Goal: Task Accomplishment & Management: Manage account settings

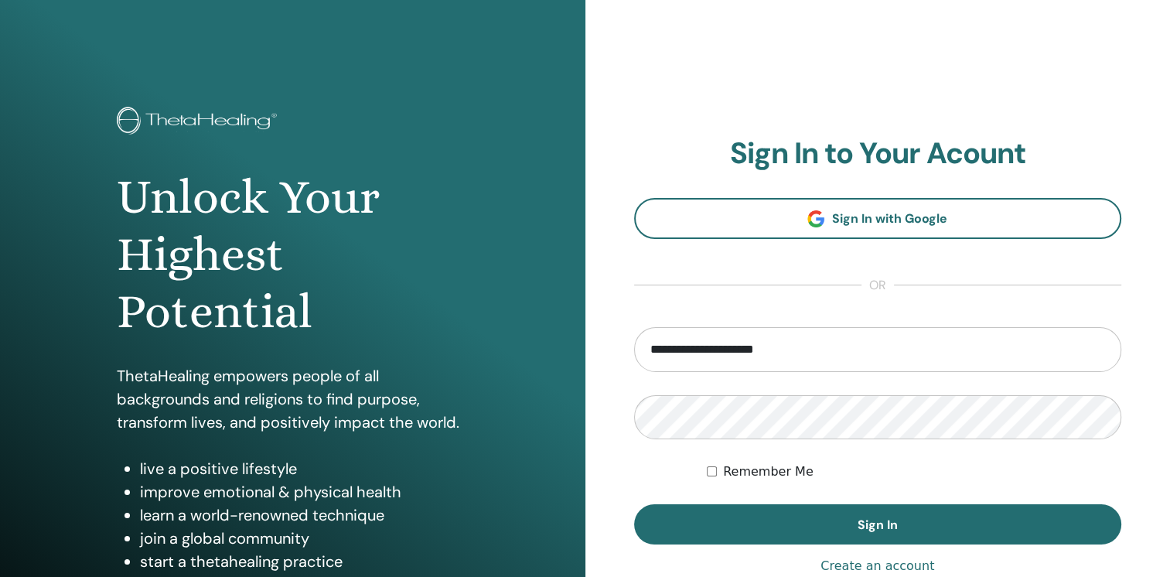
drag, startPoint x: 826, startPoint y: 342, endPoint x: 640, endPoint y: 360, distance: 186.5
click at [640, 360] on input "**********" at bounding box center [878, 349] width 488 height 45
type input "**********"
click at [613, 428] on div "**********" at bounding box center [877, 371] width 585 height 742
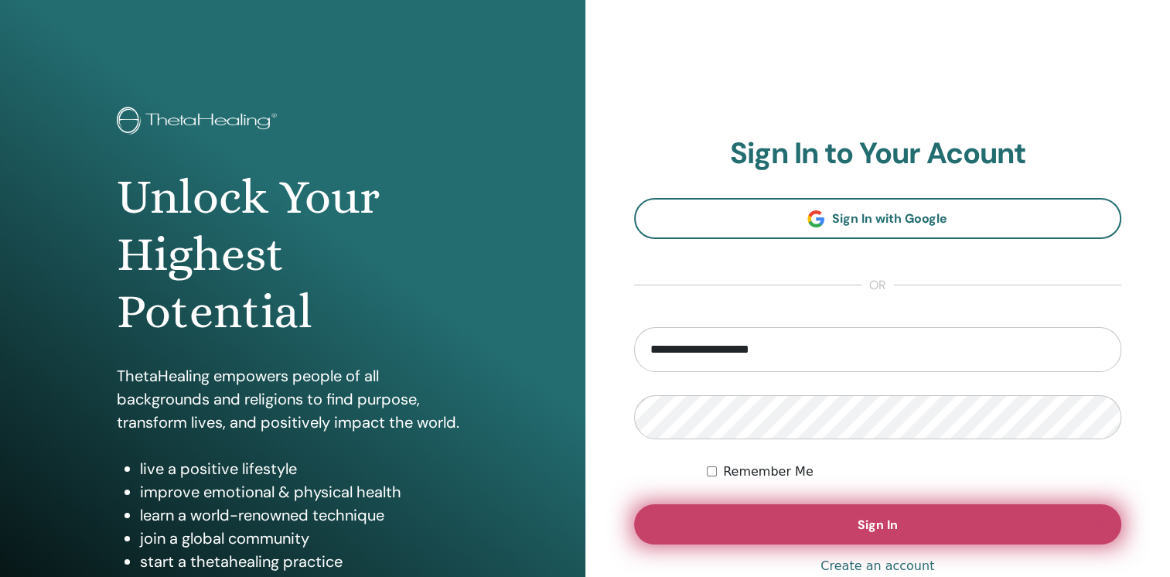
click at [786, 529] on button "Sign In" at bounding box center [878, 524] width 488 height 40
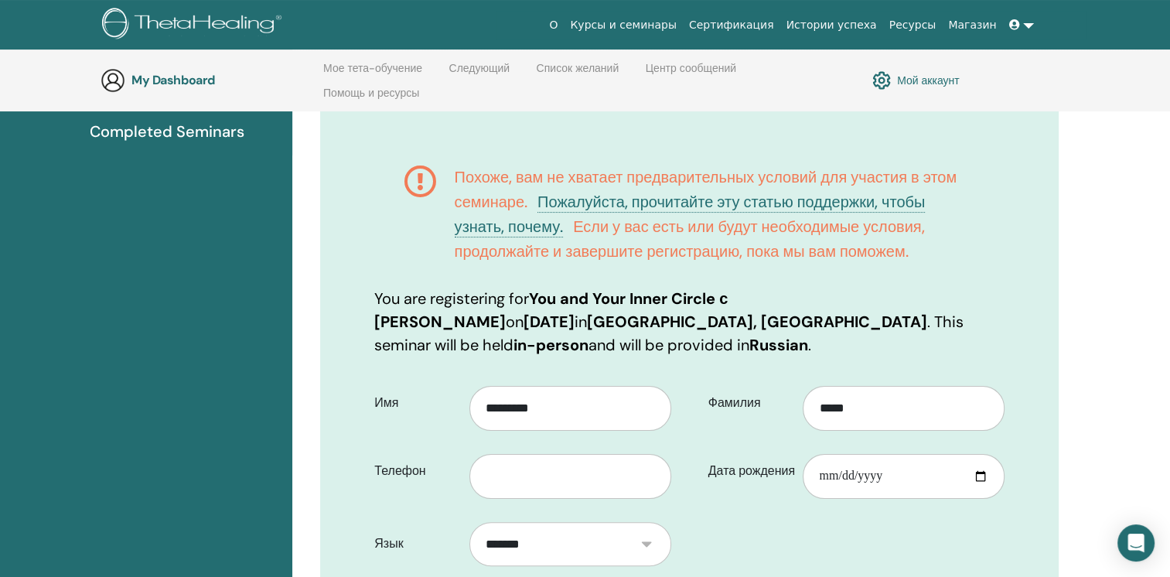
scroll to position [216, 0]
click at [572, 475] on input "text" at bounding box center [570, 476] width 202 height 45
paste input "**********"
type input "**********"
click at [844, 477] on input "Дата рождения" at bounding box center [903, 476] width 202 height 45
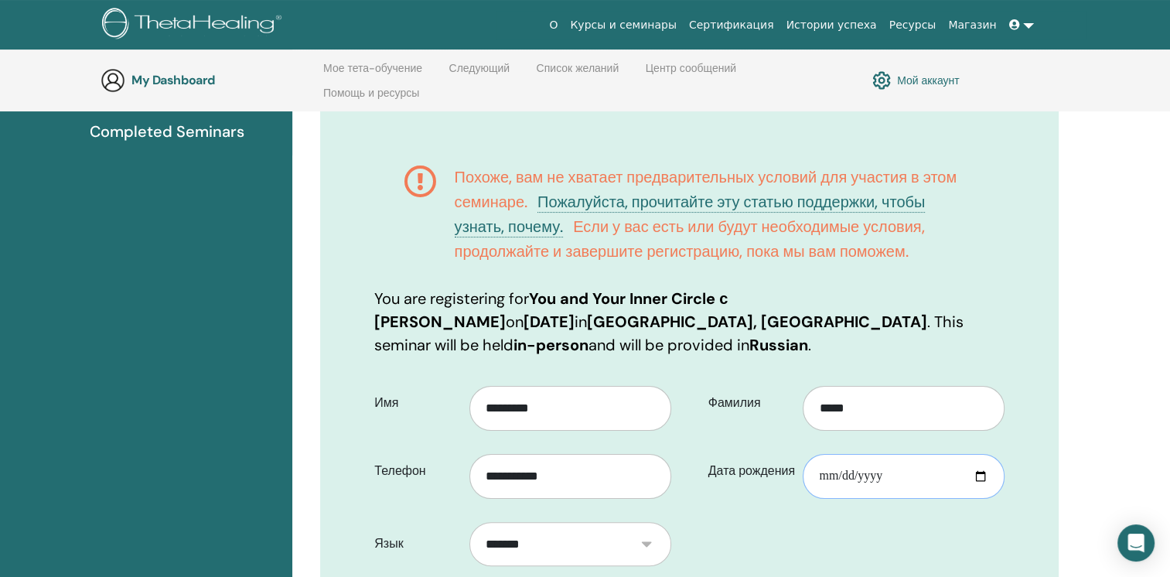
click at [816, 479] on input "Дата рождения" at bounding box center [903, 476] width 202 height 45
click at [828, 477] on input "Дата рождения" at bounding box center [903, 476] width 202 height 45
type input "**********"
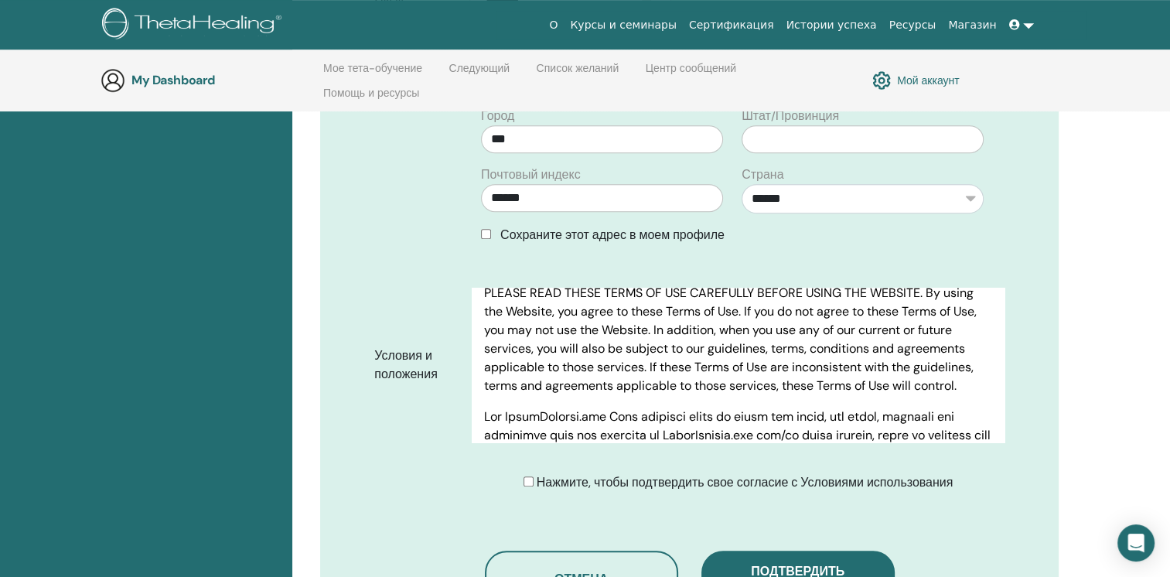
scroll to position [77, 0]
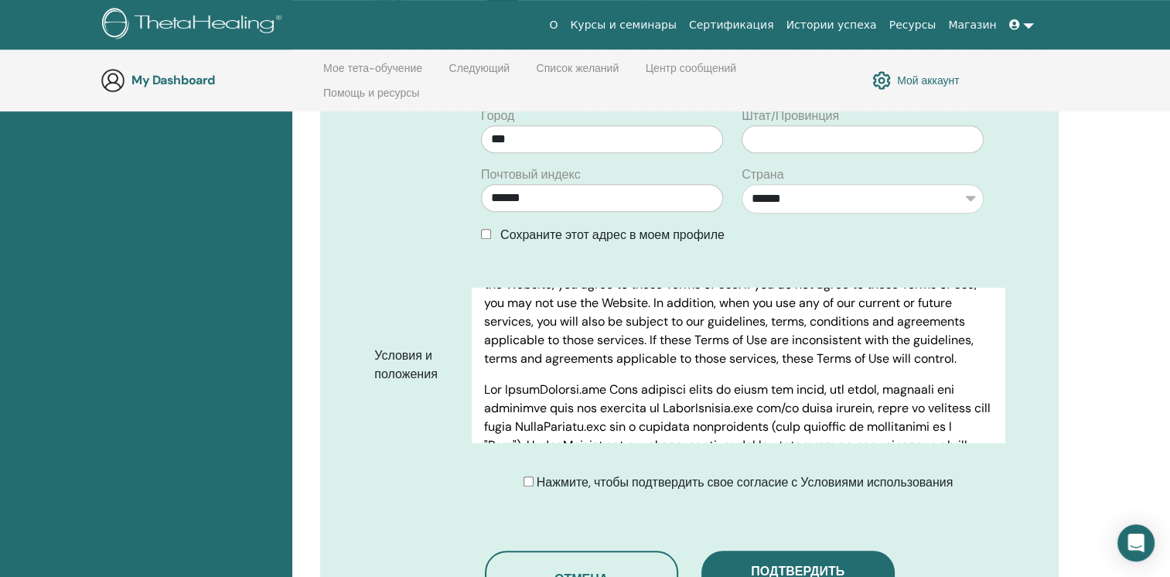
click at [530, 474] on div "Нажмите, чтобы подтвердить свое согласие с Условиями использования" at bounding box center [738, 482] width 430 height 19
click at [532, 480] on div "Нажмите, чтобы подтвердить свое согласие с Условиями использования" at bounding box center [738, 482] width 430 height 19
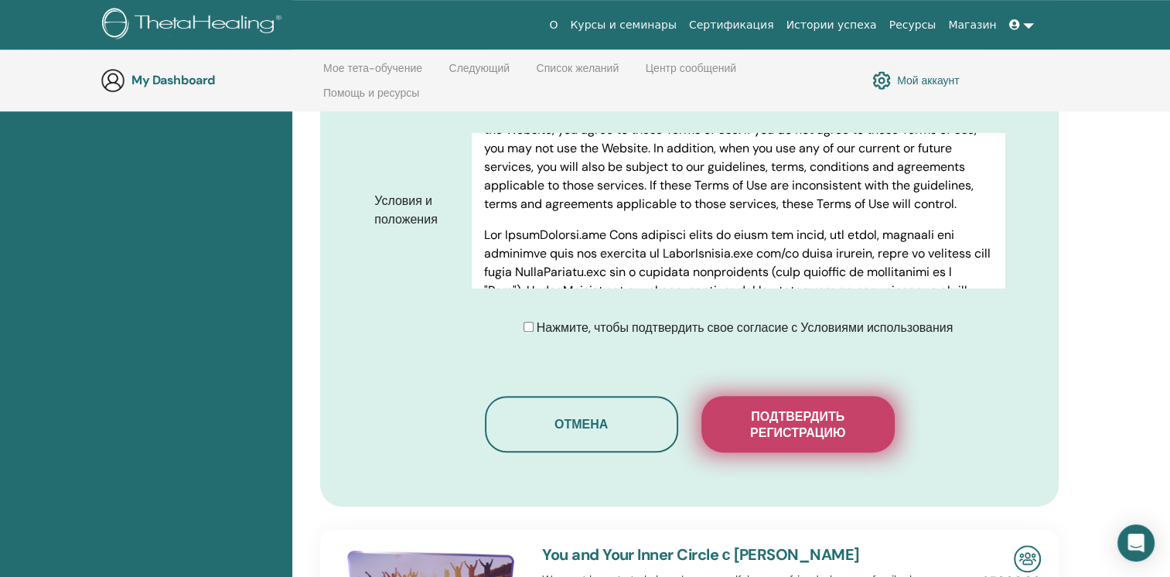
click at [741, 416] on span "Подтвердить регистрацию" at bounding box center [798, 424] width 155 height 32
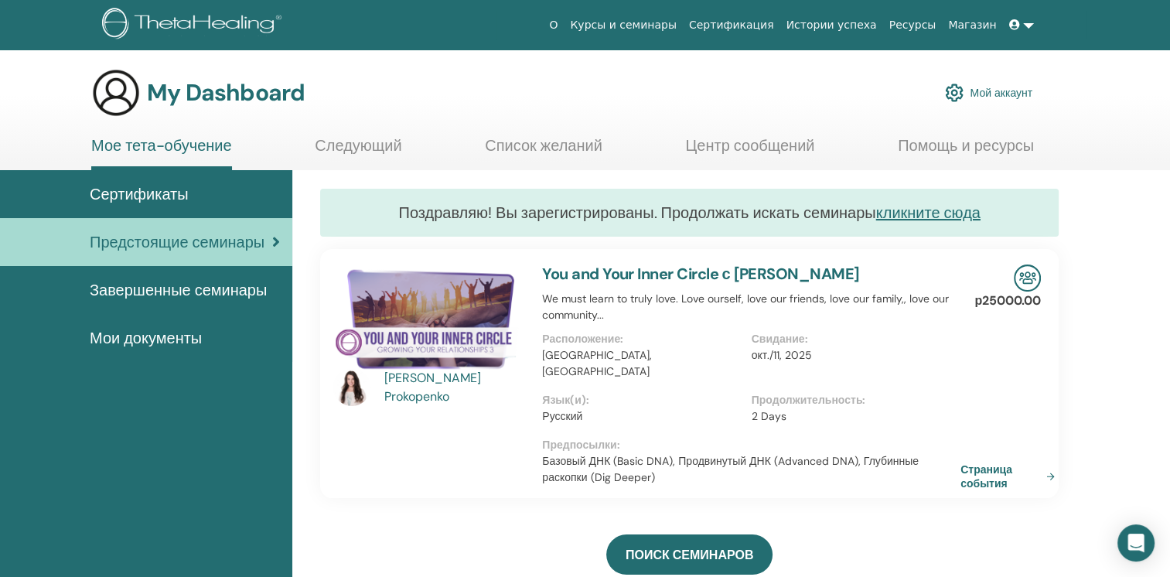
click at [1031, 26] on link at bounding box center [1021, 25] width 37 height 29
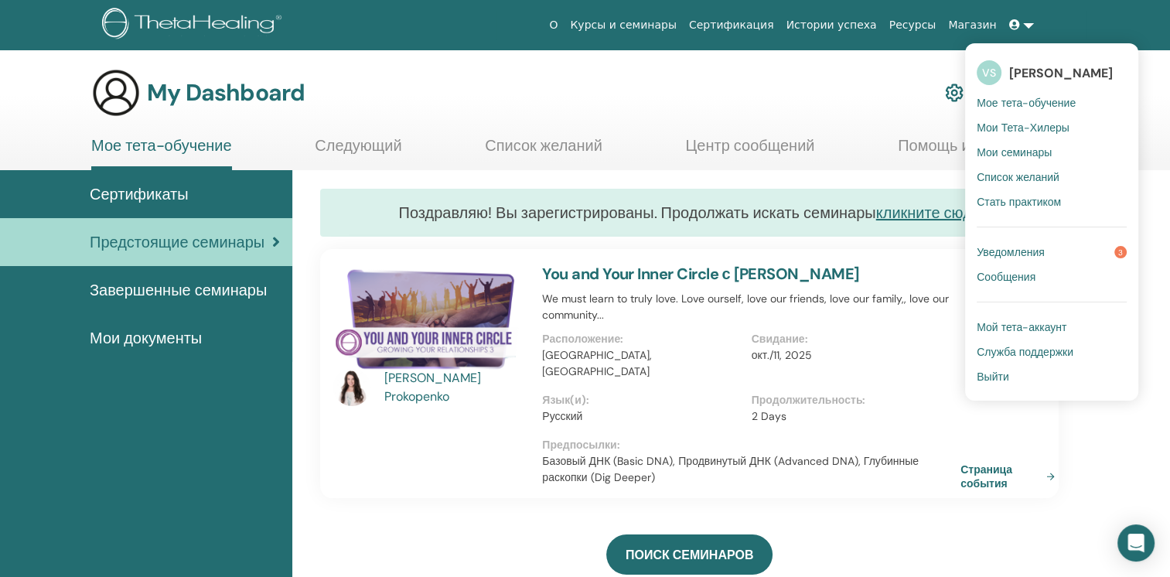
click at [1003, 378] on span "Выйти" at bounding box center [992, 377] width 32 height 14
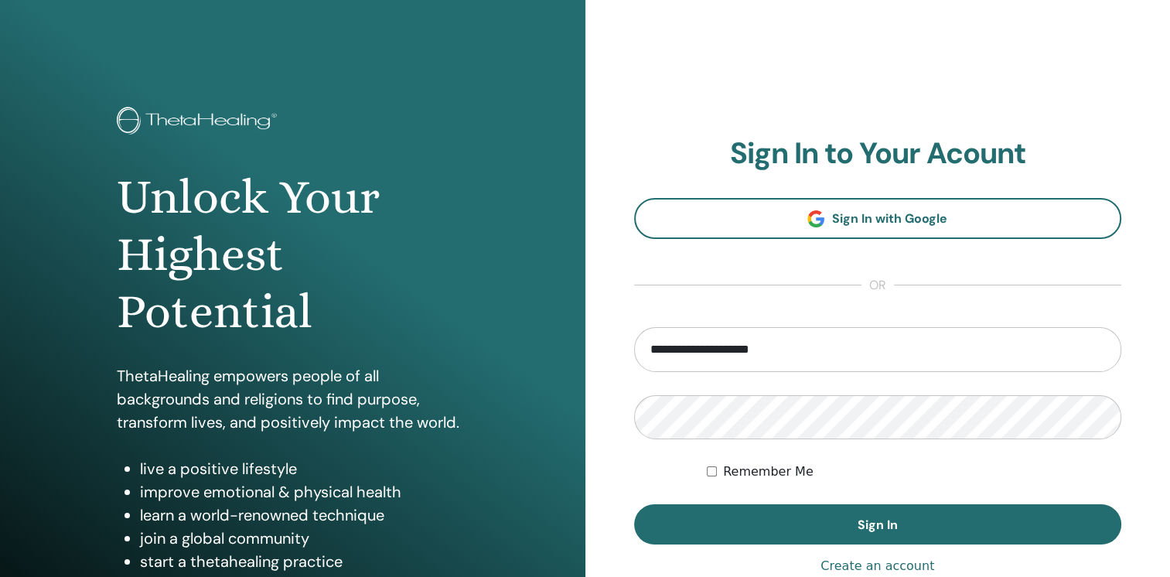
click at [833, 346] on input "**********" at bounding box center [878, 349] width 488 height 45
type input "**********"
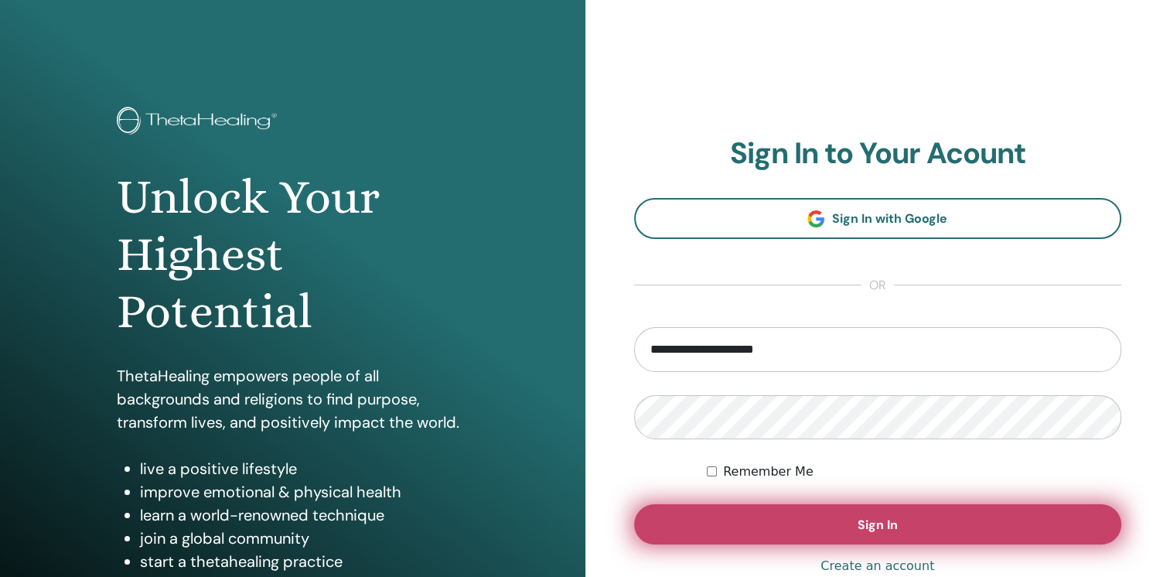
click at [807, 524] on button "Sign In" at bounding box center [878, 524] width 488 height 40
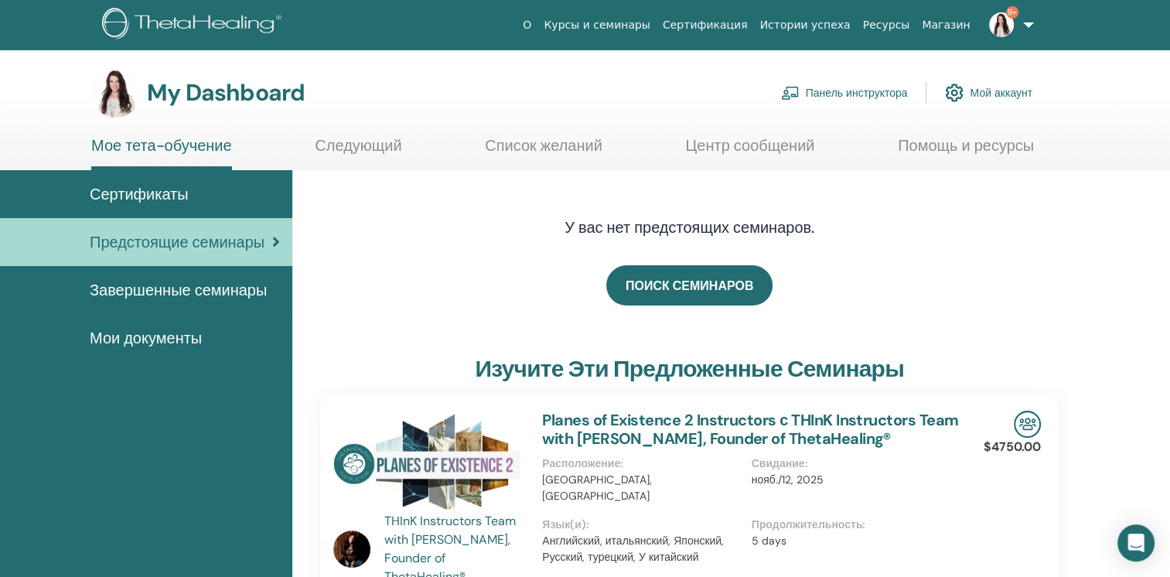
click at [831, 100] on link "Панель инструктора" at bounding box center [844, 93] width 127 height 34
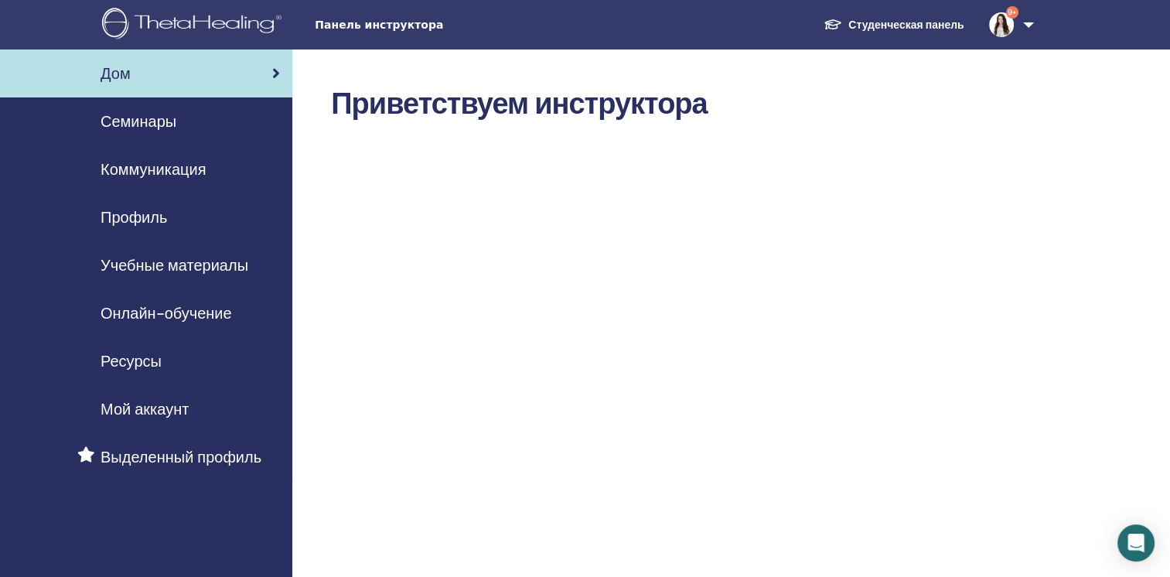
click at [124, 126] on span "Семинары" at bounding box center [139, 121] width 76 height 23
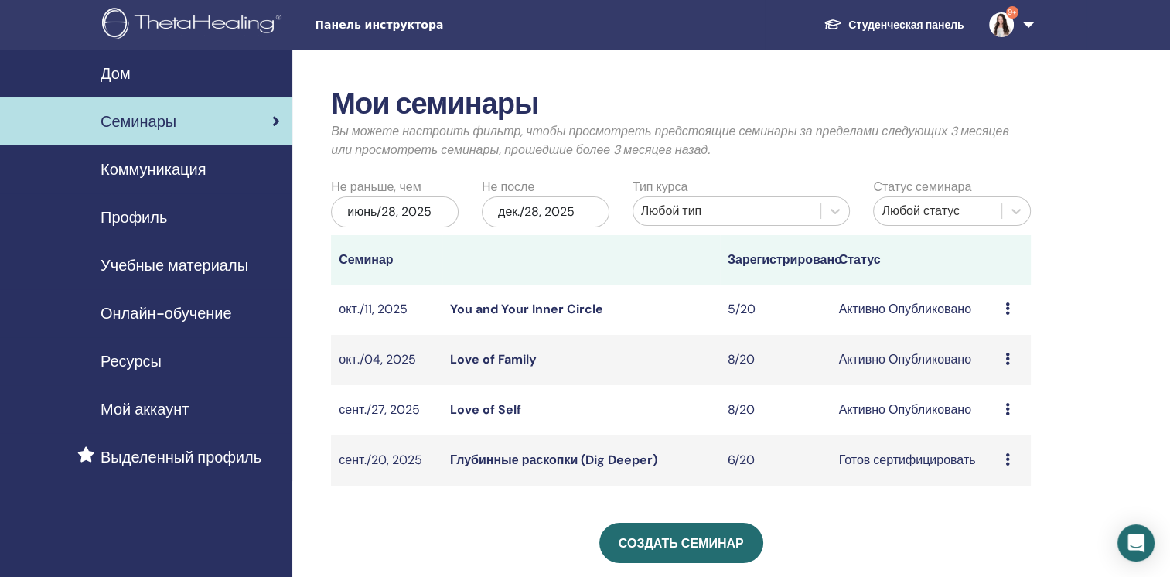
click at [491, 358] on link "Love of Family" at bounding box center [493, 359] width 87 height 16
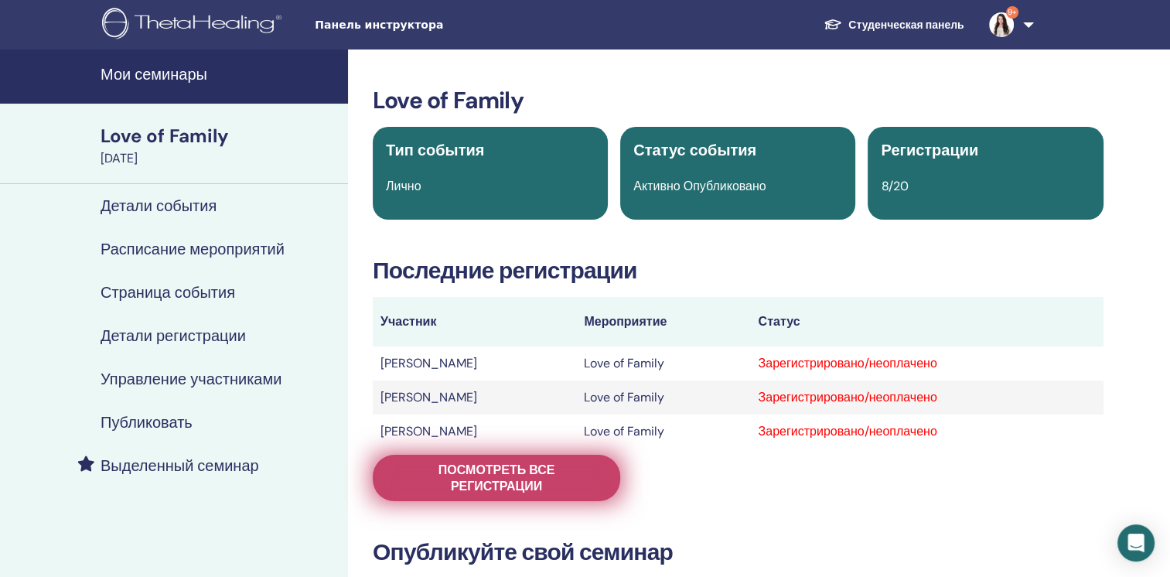
click at [510, 478] on span "Посмотреть все регистрации" at bounding box center [496, 478] width 209 height 32
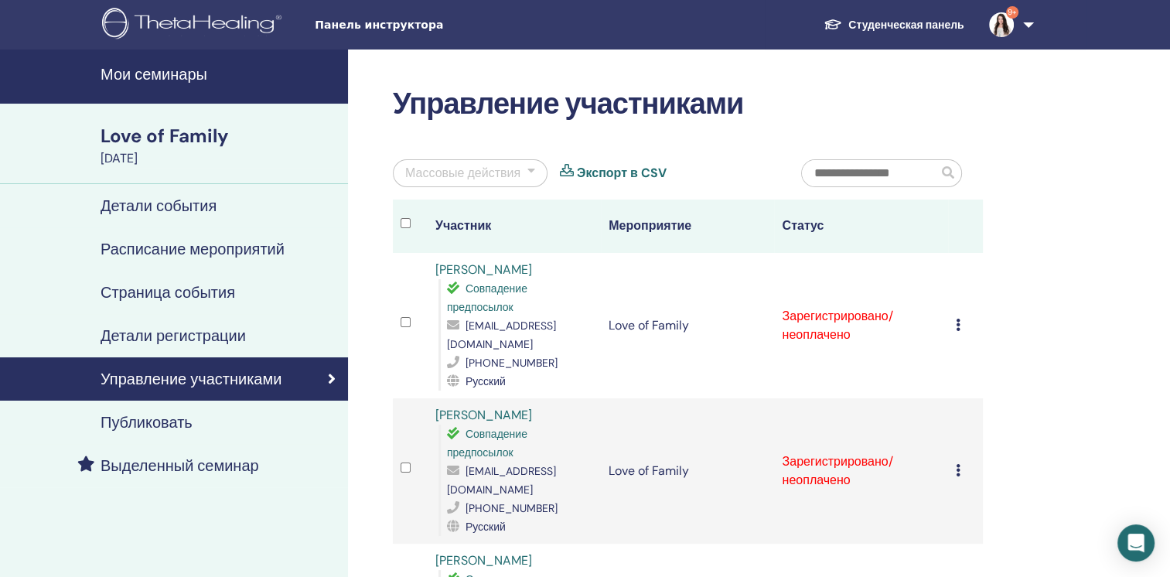
click at [193, 135] on div "Love of Family" at bounding box center [220, 136] width 238 height 26
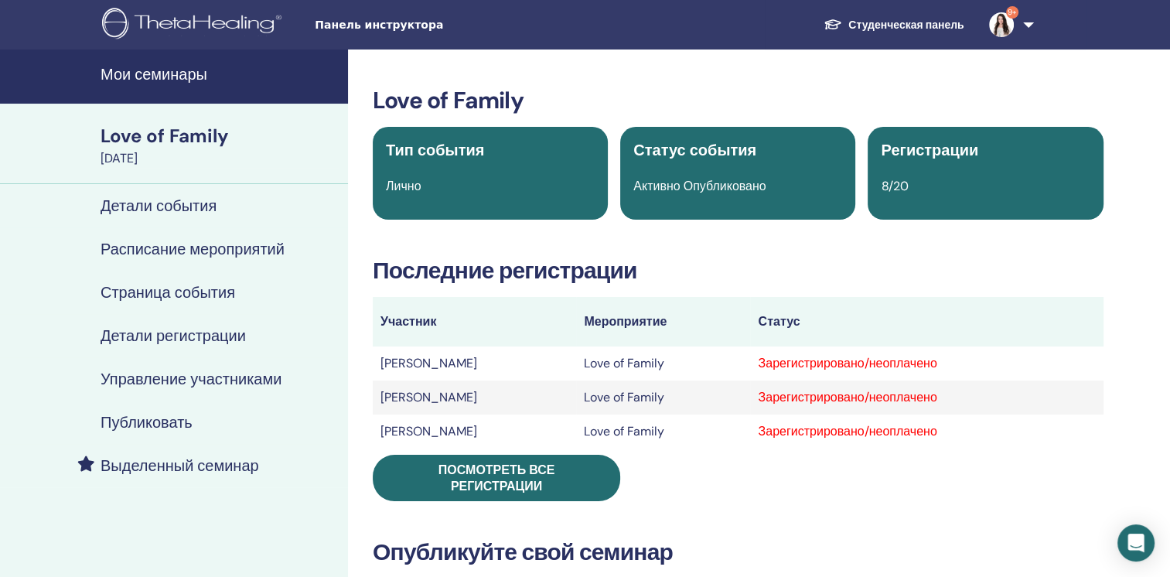
click at [161, 79] on h4 "Мои семинары" at bounding box center [220, 74] width 238 height 19
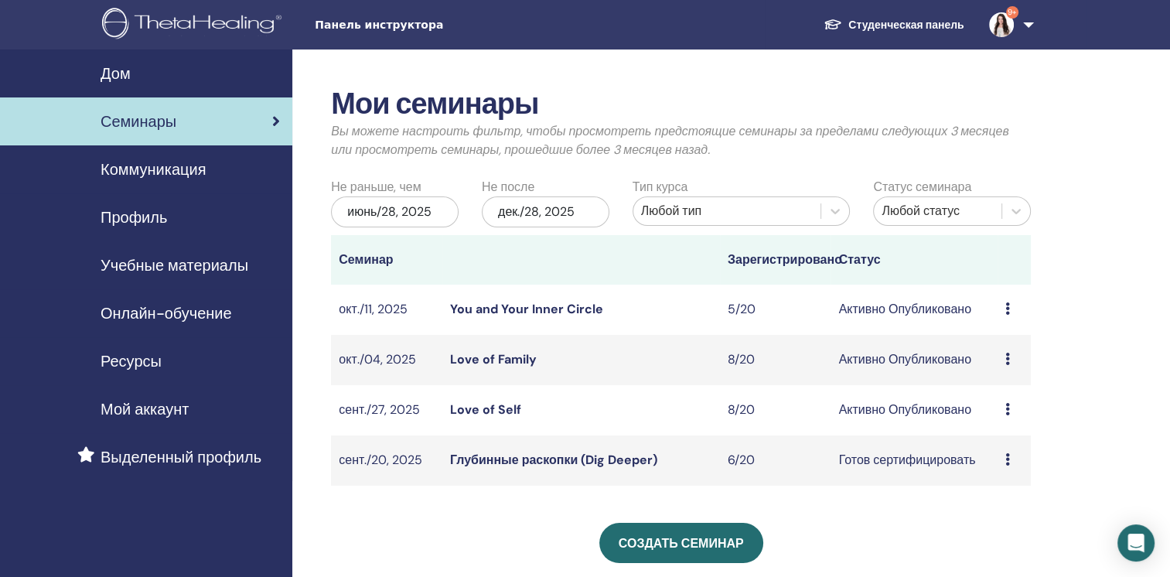
click at [122, 124] on span "Семинары" at bounding box center [139, 121] width 76 height 23
click at [492, 311] on link "You and Your Inner Circle" at bounding box center [526, 309] width 153 height 16
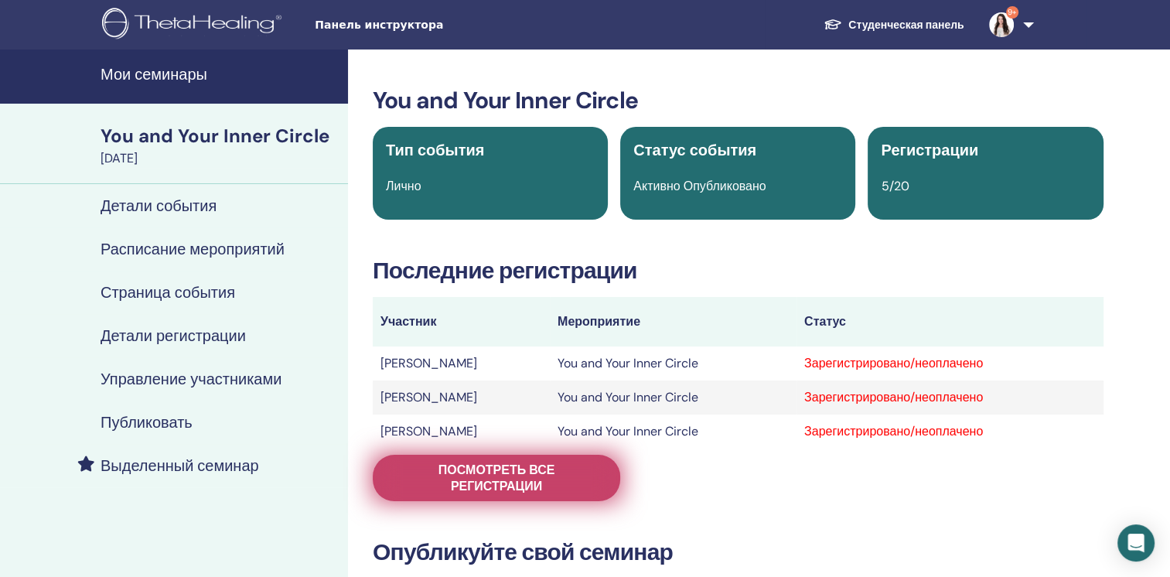
click at [611, 477] on link "Посмотреть все регистрации" at bounding box center [496, 478] width 247 height 46
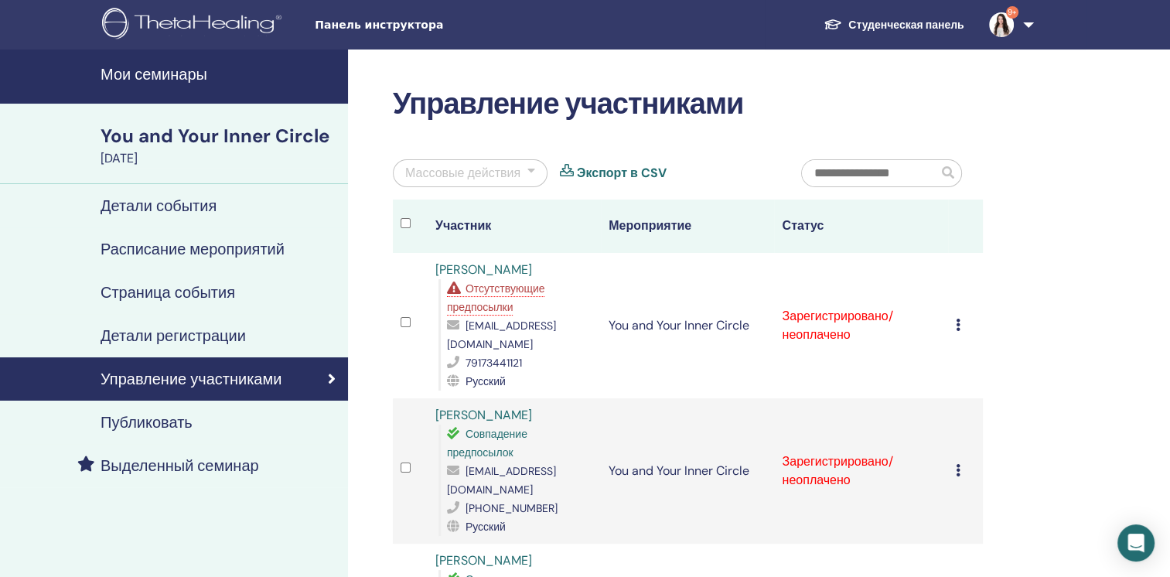
click at [143, 71] on h4 "Мои семинары" at bounding box center [220, 74] width 238 height 19
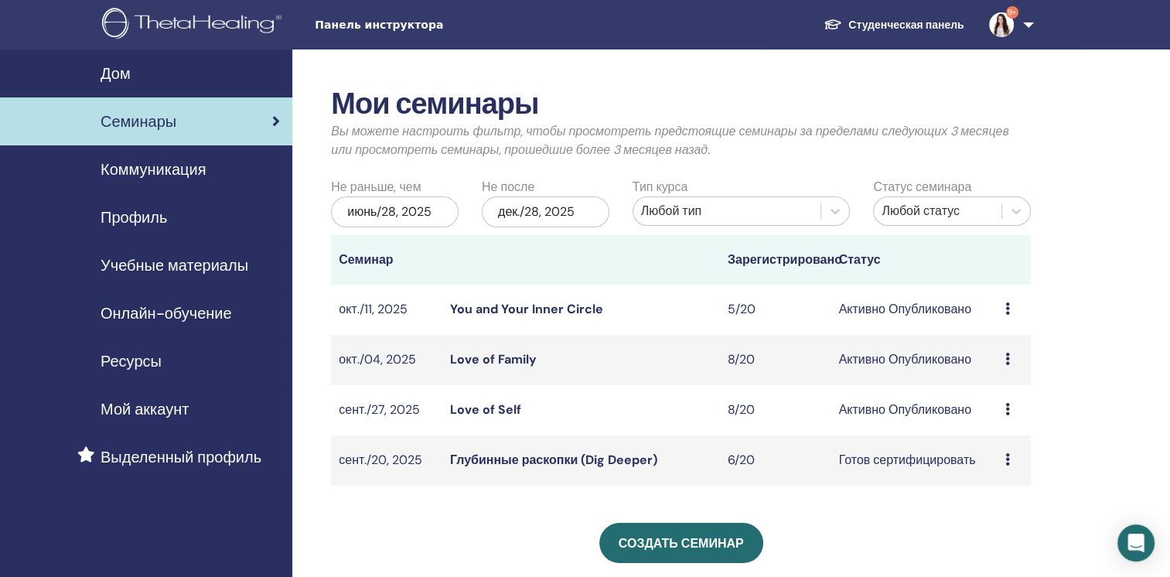
click at [507, 458] on link "Глубинные раскопки (Dig Deeper)" at bounding box center [553, 459] width 207 height 16
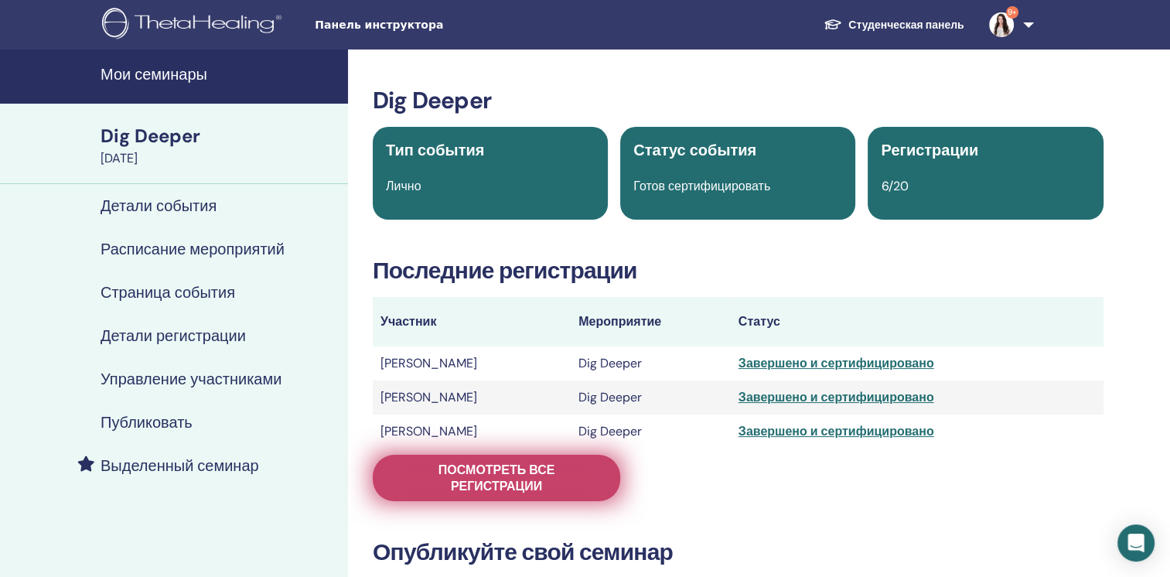
click at [489, 470] on span "Посмотреть все регистрации" at bounding box center [496, 478] width 209 height 32
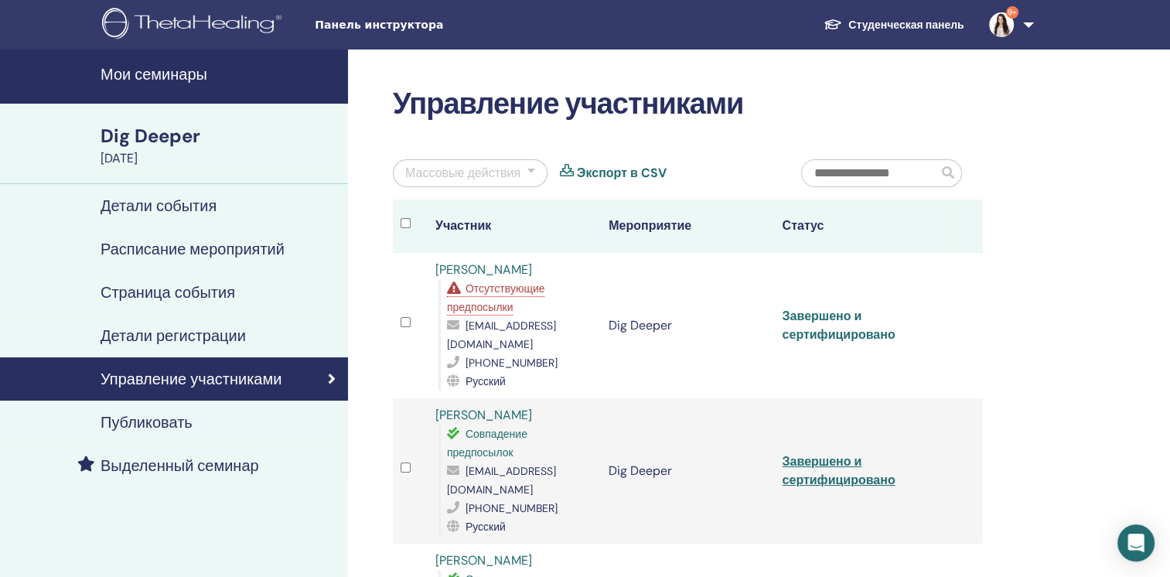
click at [861, 323] on link "Завершено и сертифицировано" at bounding box center [838, 325] width 113 height 35
click at [833, 453] on link "Завершено и сертифицировано" at bounding box center [838, 470] width 113 height 35
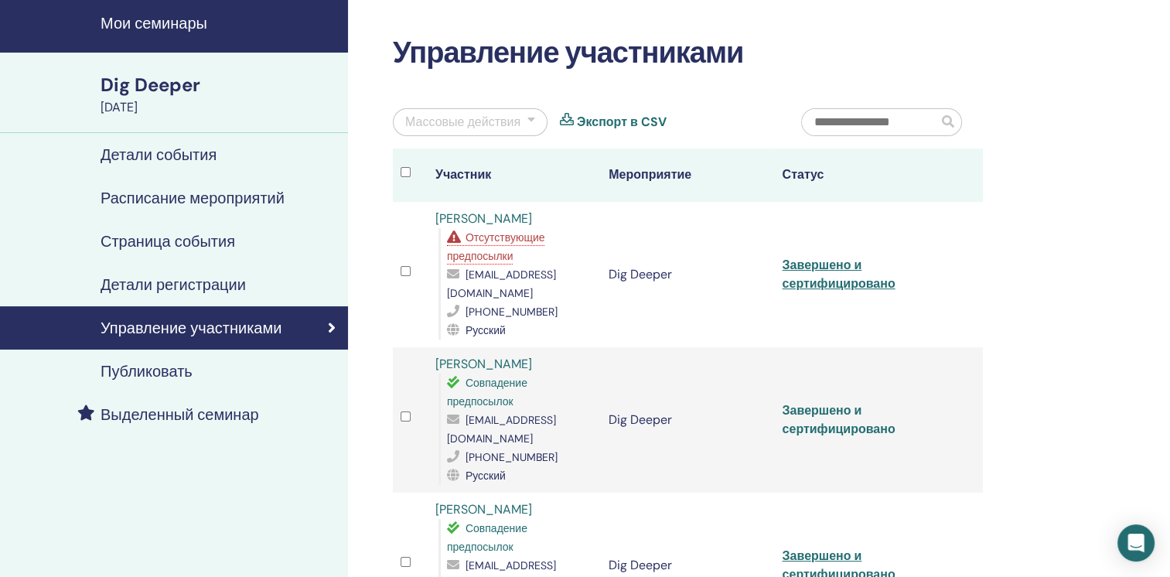
scroll to position [77, 0]
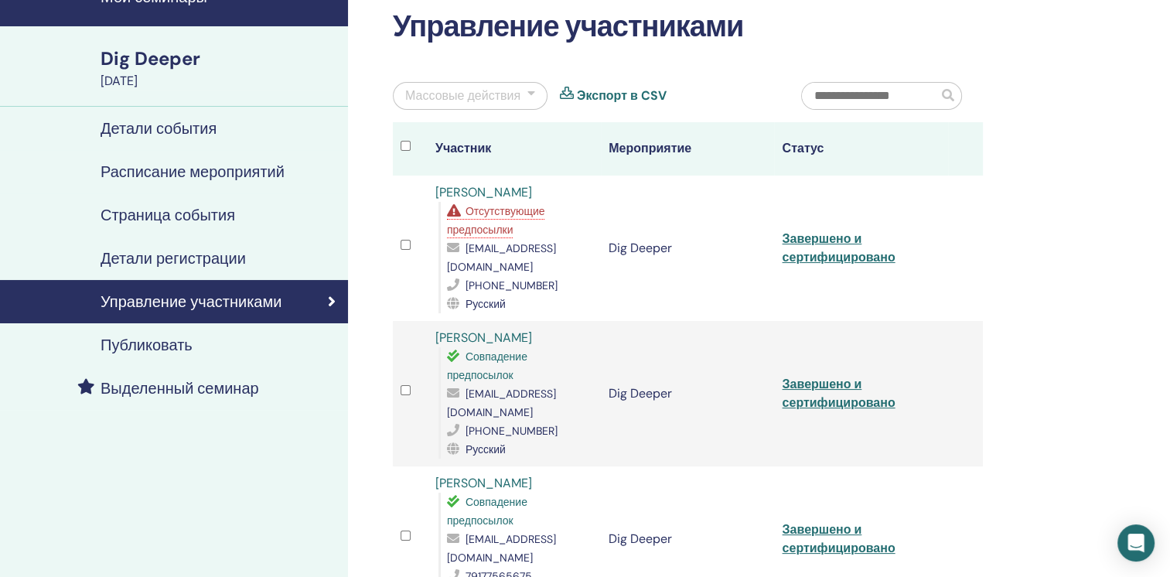
click at [841, 521] on link "Завершено и сертифицировано" at bounding box center [838, 538] width 113 height 35
drag, startPoint x: 1133, startPoint y: 380, endPoint x: 1119, endPoint y: 376, distance: 13.5
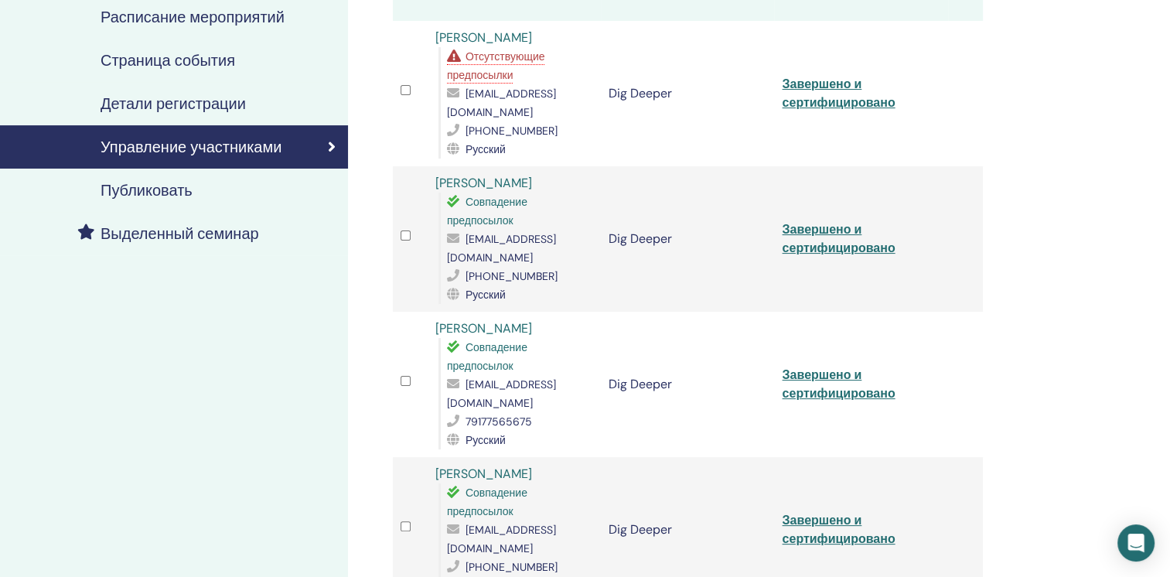
scroll to position [387, 0]
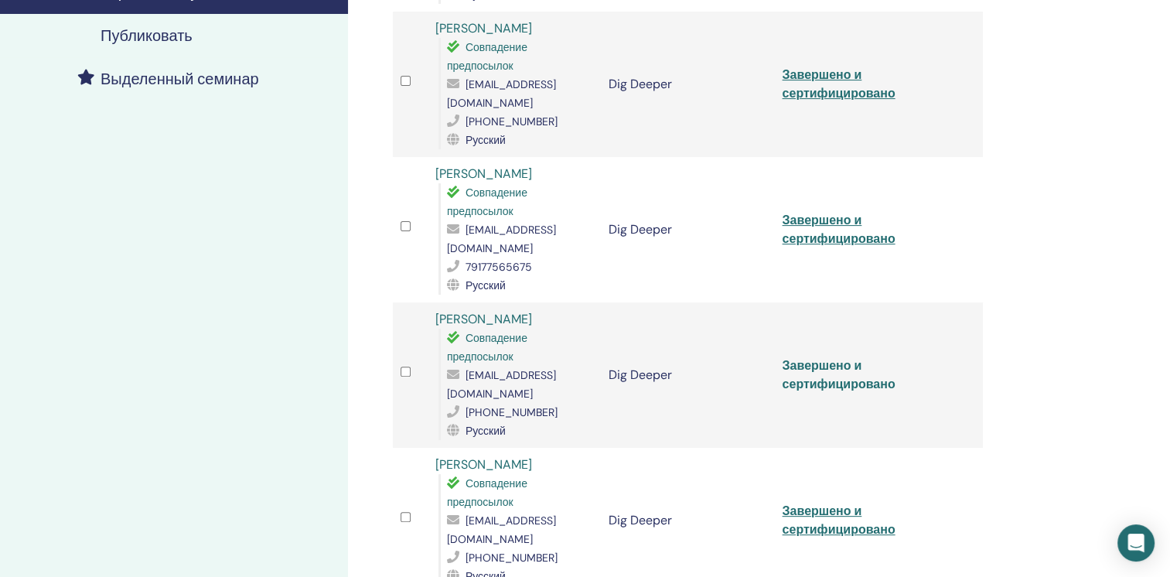
click at [837, 357] on link "Завершено и сертифицировано" at bounding box center [838, 374] width 113 height 35
click at [1118, 370] on div "Управление участниками Массовые действия Экспорт в CSV Участник Мероприятие Ста…" at bounding box center [738, 339] width 780 height 1353
click at [832, 503] on link "Завершено и сертифицировано" at bounding box center [838, 520] width 113 height 35
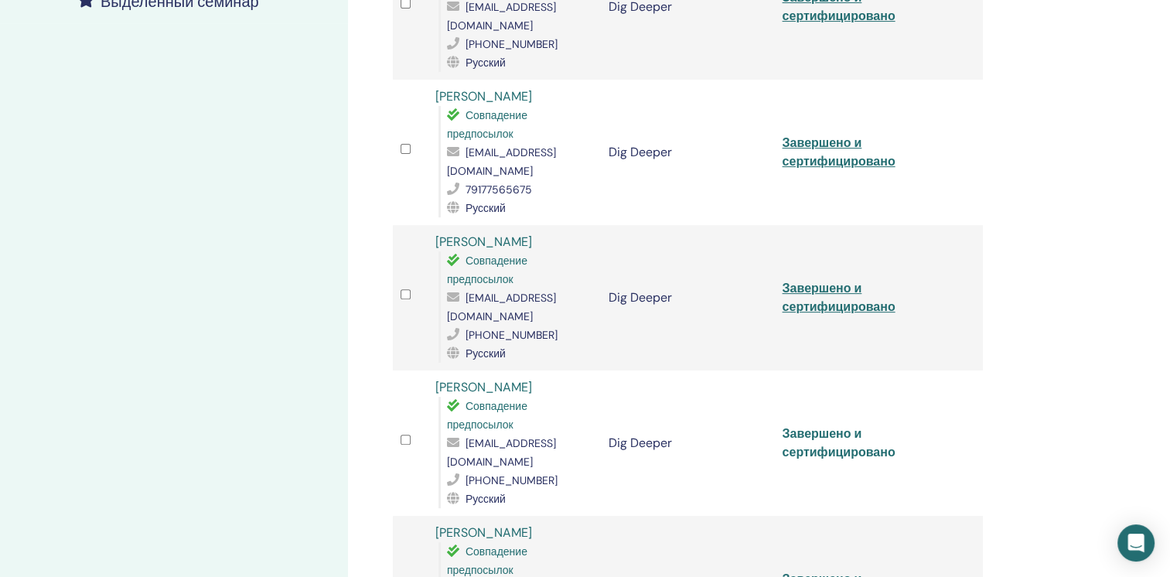
scroll to position [618, 0]
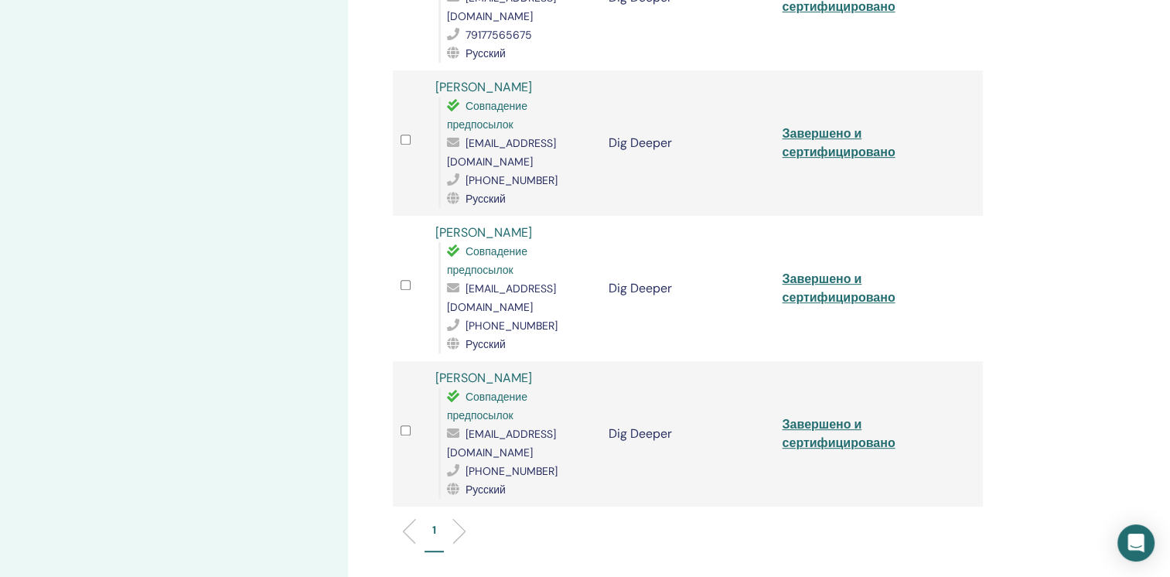
click at [673, 475] on div "Управление участниками Массовые действия Экспорт в CSV Участник Мероприятие Ста…" at bounding box center [738, 107] width 780 height 1353
click at [855, 416] on link "Завершено и сертифицировано" at bounding box center [838, 433] width 113 height 35
click at [625, 509] on div "Управление участниками Массовые действия Экспорт в CSV Участник Мероприятие Ста…" at bounding box center [738, 107] width 780 height 1353
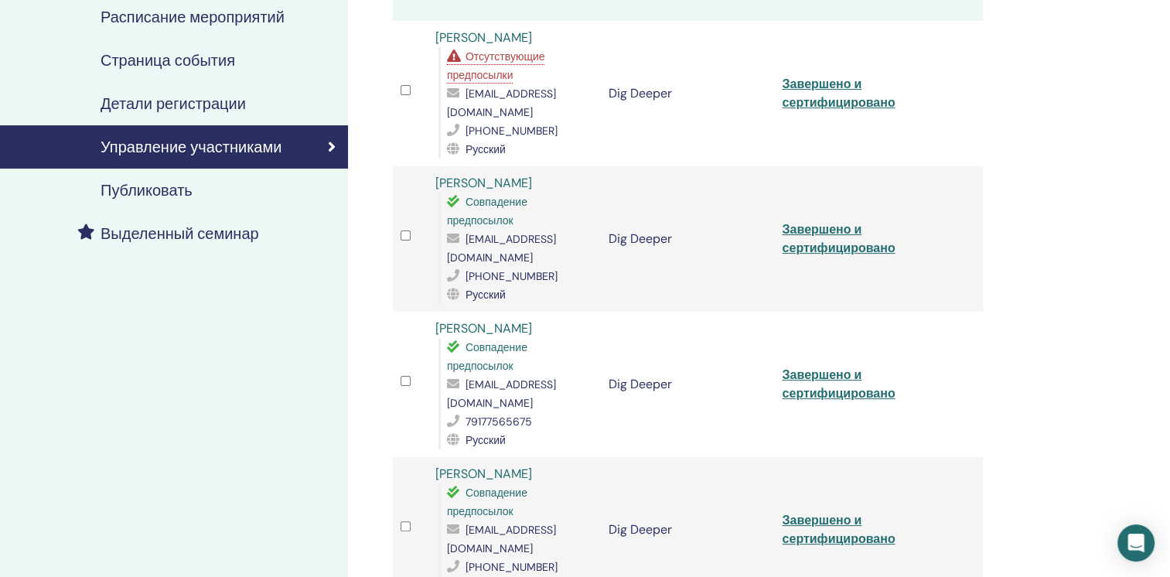
scroll to position [0, 0]
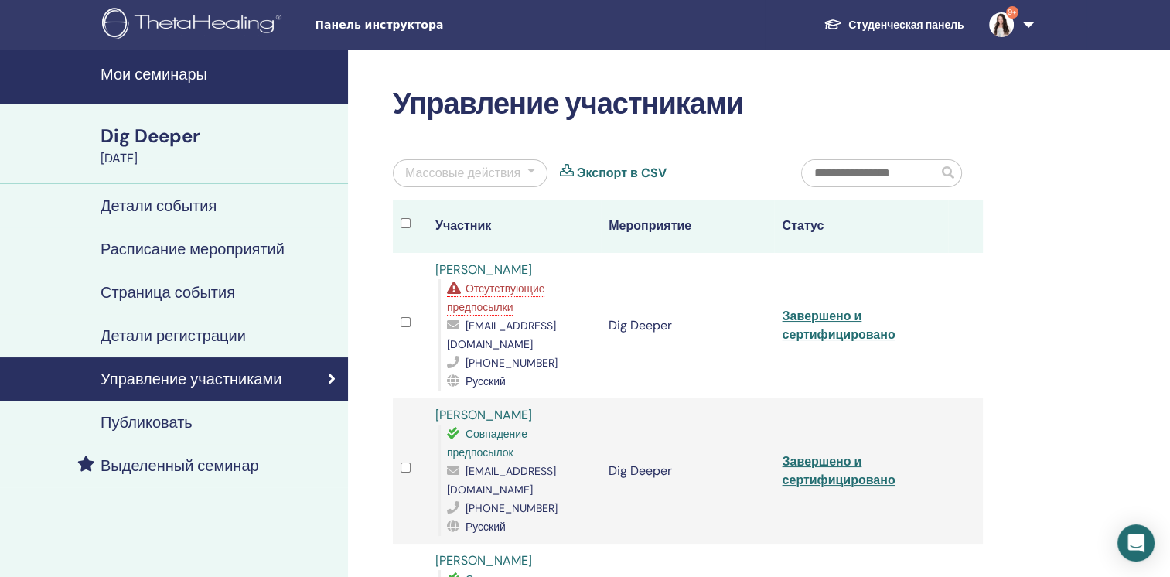
click at [207, 76] on h4 "Мои семинары" at bounding box center [220, 74] width 238 height 19
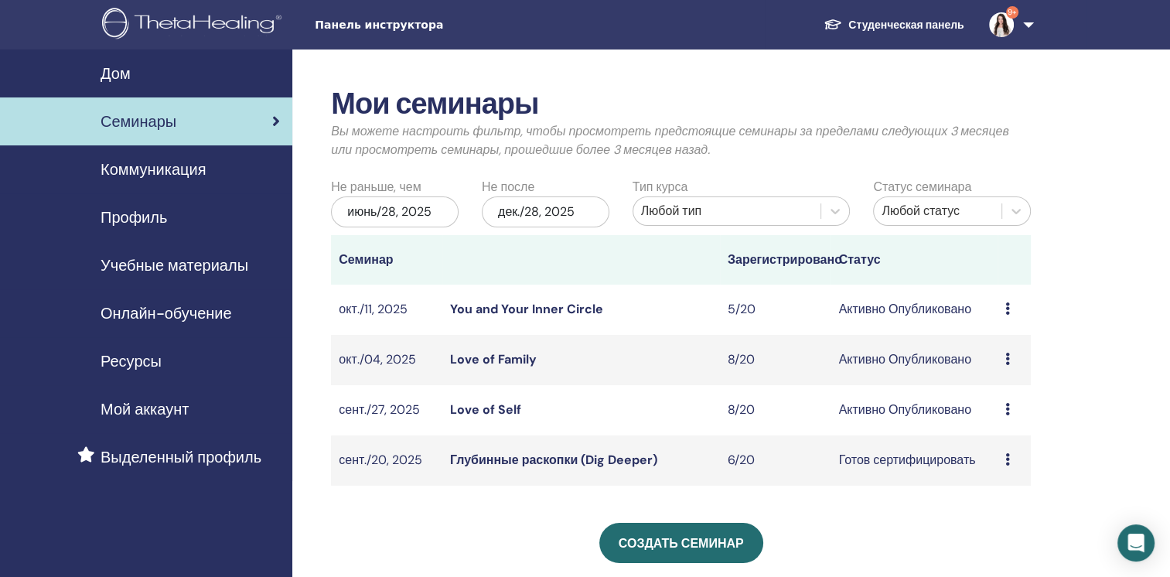
click at [384, 461] on td "сент./20, 2025" at bounding box center [386, 460] width 111 height 50
click at [485, 458] on link "Глубинные раскопки (Dig Deeper)" at bounding box center [553, 459] width 207 height 16
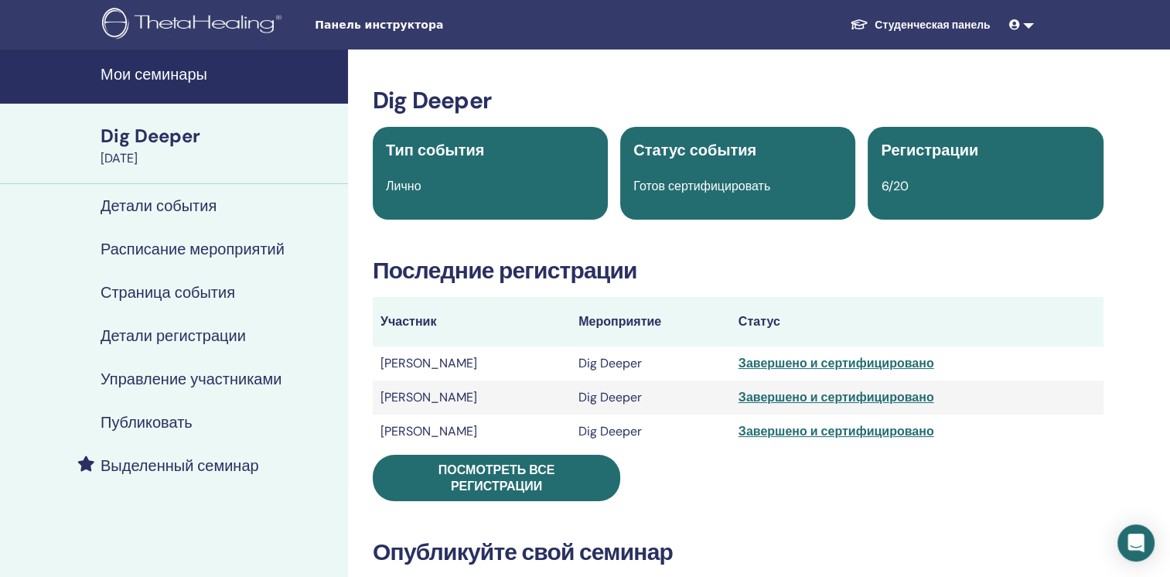
click at [181, 247] on h4 "Расписание мероприятий" at bounding box center [193, 249] width 184 height 19
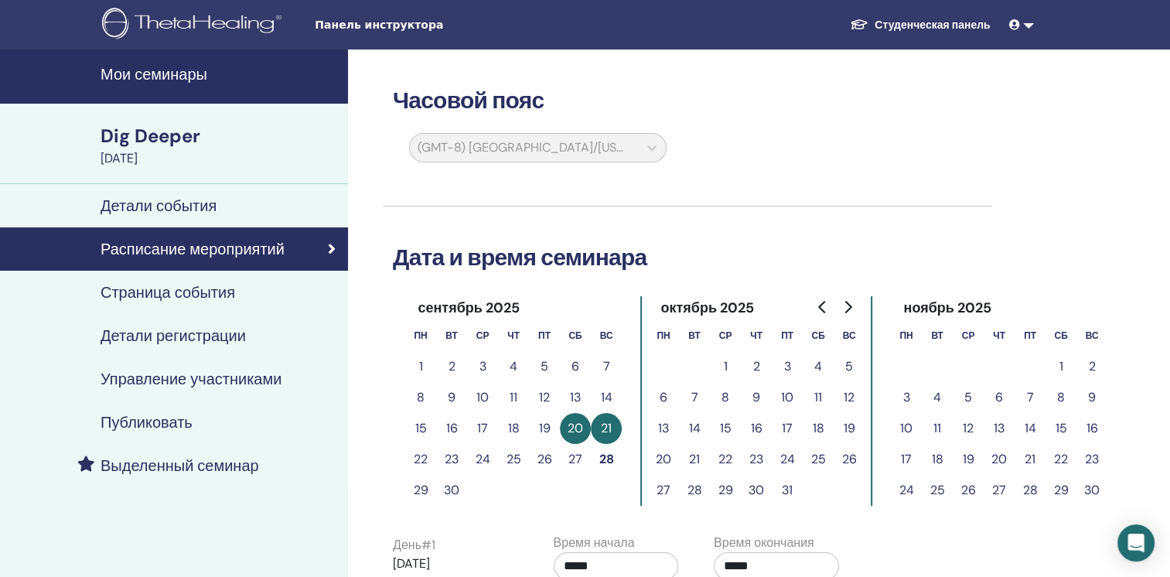
click at [164, 83] on h4 "Мои семинары" at bounding box center [220, 74] width 238 height 19
